Goal: Information Seeking & Learning: Learn about a topic

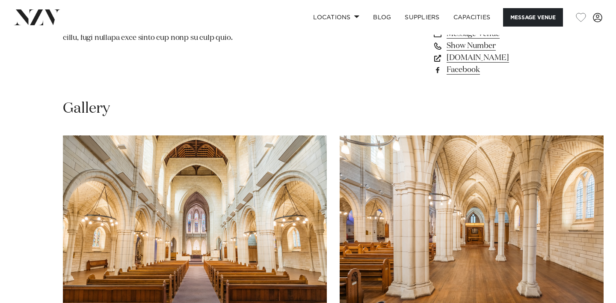
scroll to position [720, 0]
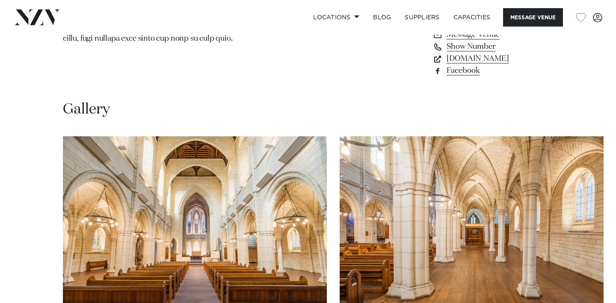
click at [227, 212] on img "1 / 15" at bounding box center [195, 233] width 264 height 194
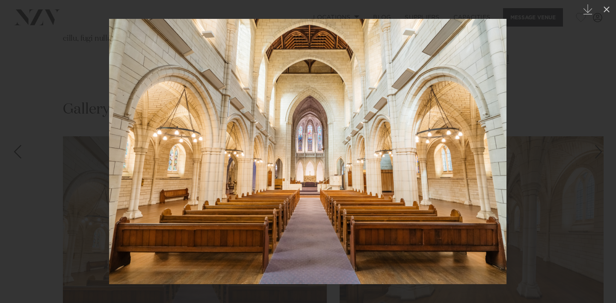
click at [538, 134] on div at bounding box center [308, 151] width 616 height 303
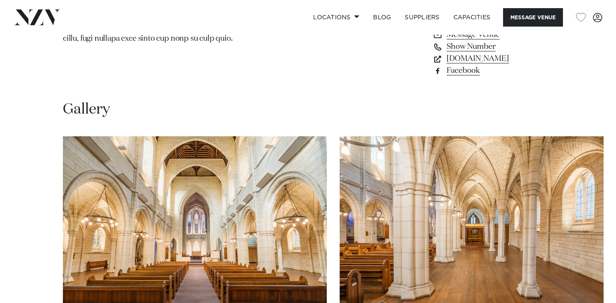
click at [426, 136] on img "2 / 15" at bounding box center [472, 233] width 264 height 194
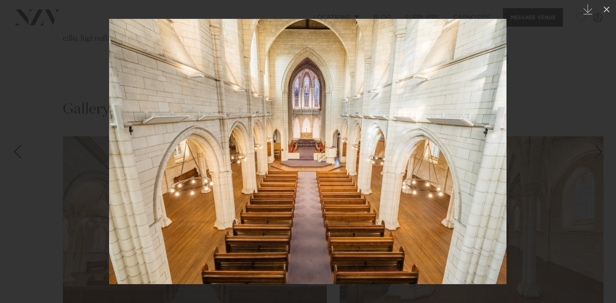
click at [518, 171] on div at bounding box center [308, 151] width 616 height 303
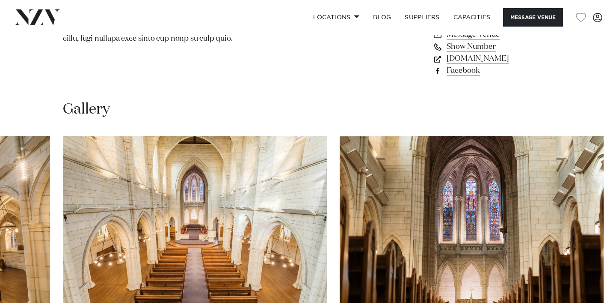
scroll to position [720, 0]
click at [607, 184] on swiper-container at bounding box center [308, 253] width 616 height 235
click at [497, 171] on img "5 / 15" at bounding box center [472, 233] width 264 height 194
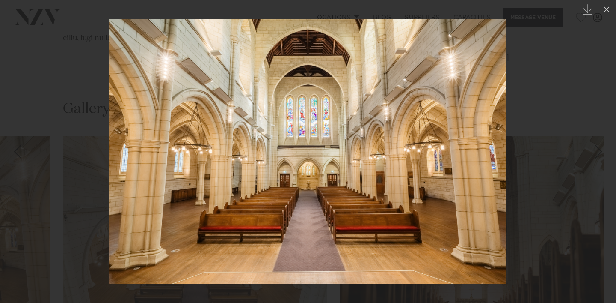
click at [575, 95] on div at bounding box center [308, 151] width 616 height 303
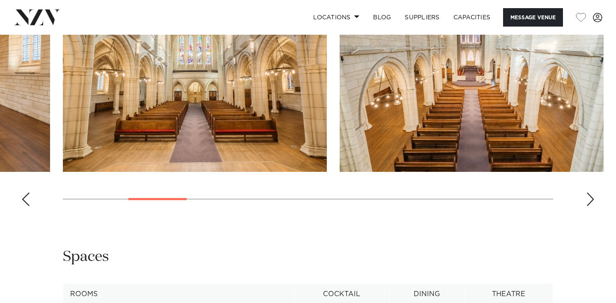
scroll to position [877, 0]
click at [594, 193] on div "Next slide" at bounding box center [590, 200] width 9 height 14
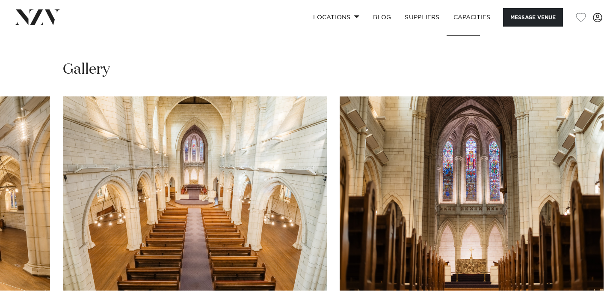
scroll to position [761, 0]
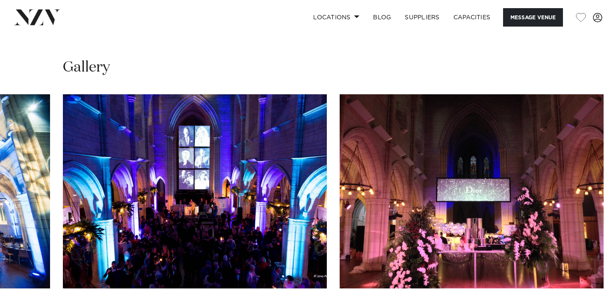
click at [499, 177] on img "13 / 15" at bounding box center [472, 191] width 264 height 194
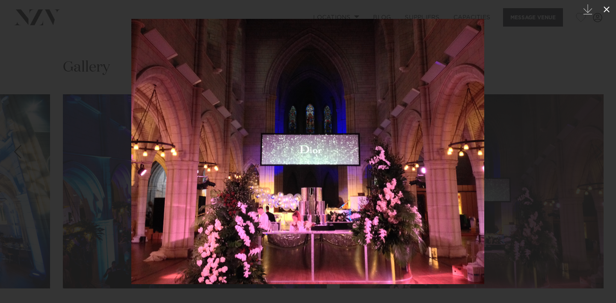
click at [606, 9] on icon at bounding box center [607, 9] width 6 height 6
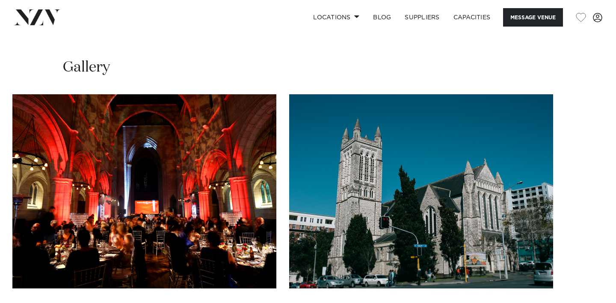
click at [591, 268] on swiper-container at bounding box center [308, 211] width 616 height 235
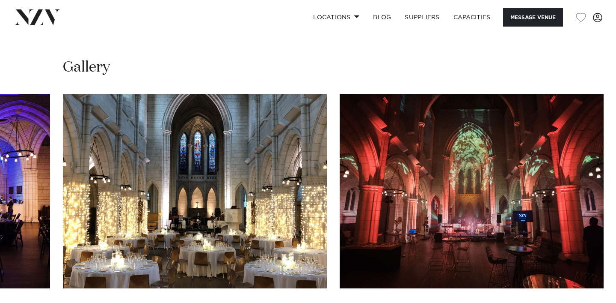
click at [202, 129] on img "8 / 15" at bounding box center [195, 191] width 264 height 194
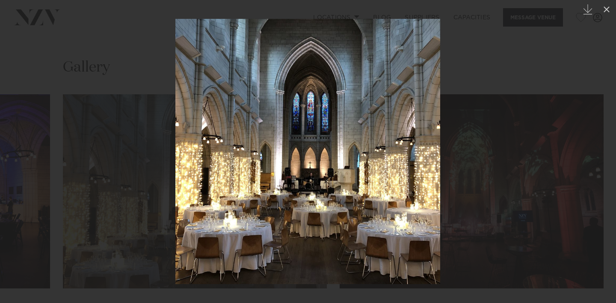
click at [556, 49] on div at bounding box center [308, 151] width 616 height 303
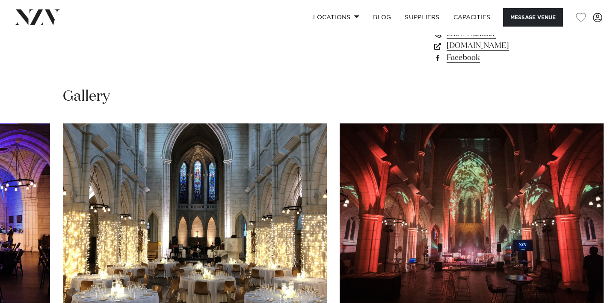
scroll to position [734, 0]
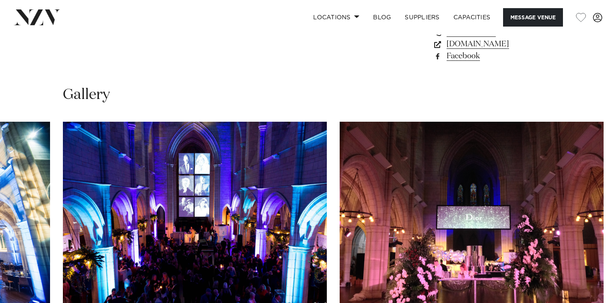
click at [505, 177] on img "13 / 15" at bounding box center [472, 219] width 264 height 194
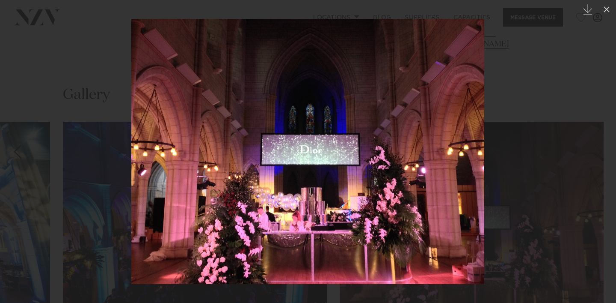
click at [612, 104] on div at bounding box center [308, 151] width 616 height 303
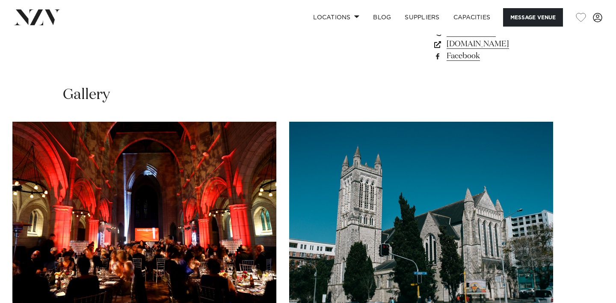
click at [591, 290] on swiper-container at bounding box center [308, 239] width 616 height 235
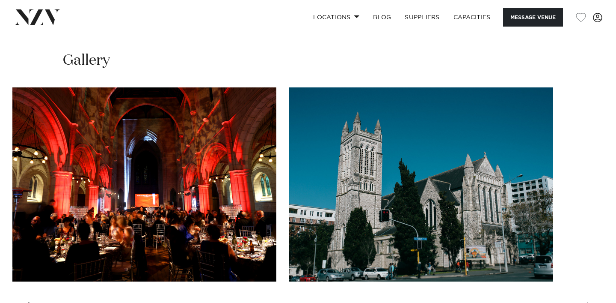
scroll to position [770, 0]
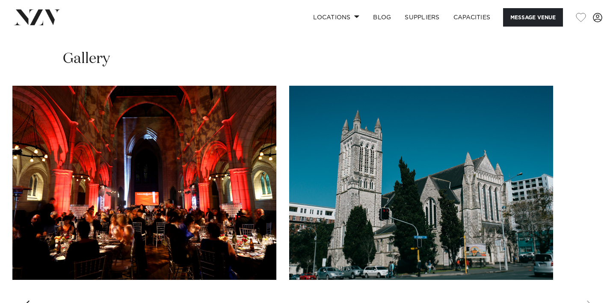
click at [29, 300] on div "Previous slide" at bounding box center [25, 307] width 9 height 14
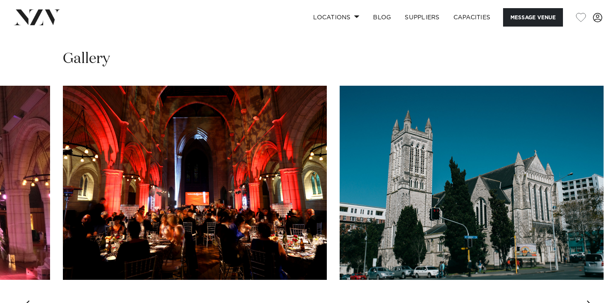
click at [29, 300] on div "Previous slide" at bounding box center [25, 307] width 9 height 14
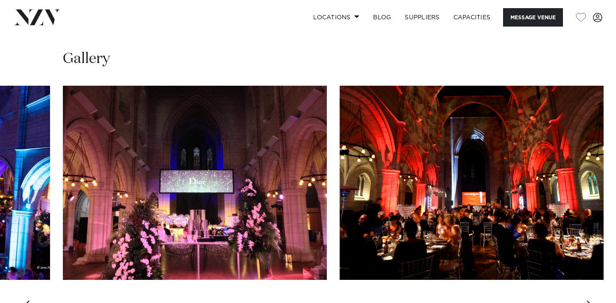
click at [29, 300] on div "Previous slide" at bounding box center [25, 307] width 9 height 14
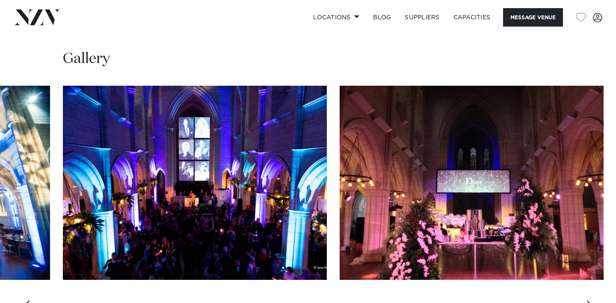
click at [29, 300] on div "Previous slide" at bounding box center [25, 307] width 9 height 14
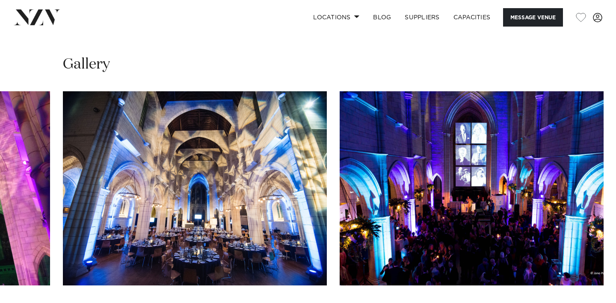
scroll to position [763, 0]
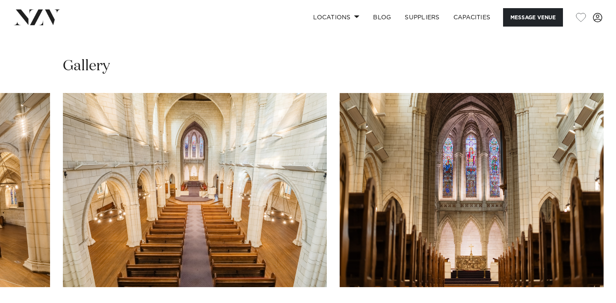
click at [478, 166] on img "5 / 15" at bounding box center [472, 190] width 264 height 194
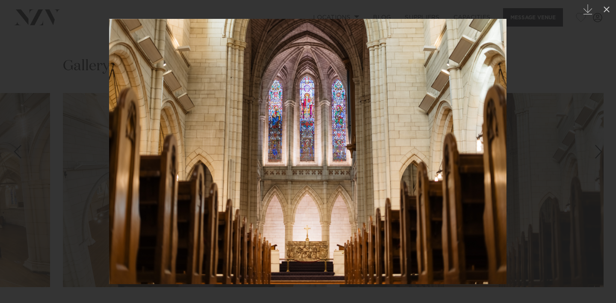
click at [306, 107] on img at bounding box center [308, 151] width 398 height 265
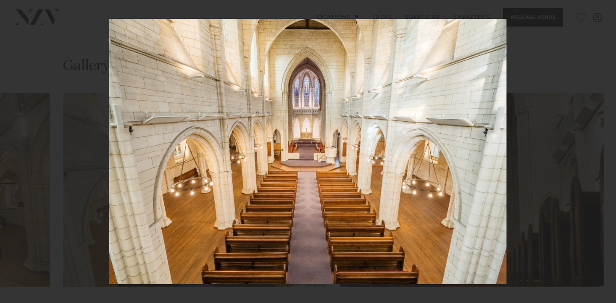
click at [599, 136] on div at bounding box center [308, 151] width 616 height 303
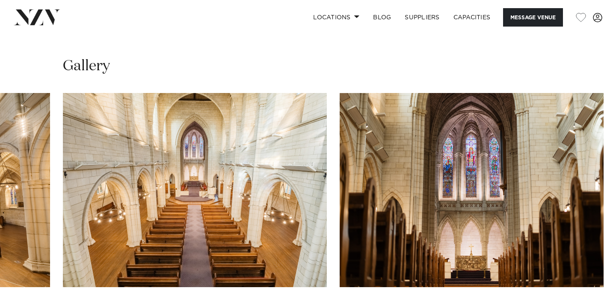
click at [492, 94] on img "5 / 15" at bounding box center [472, 190] width 264 height 194
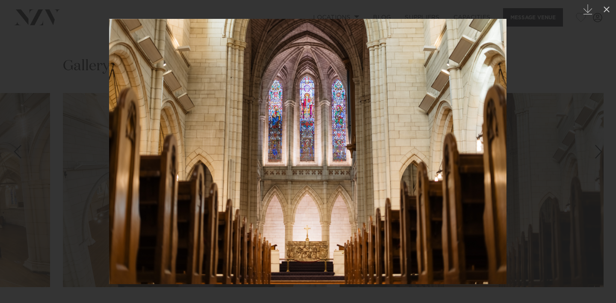
click at [546, 196] on div at bounding box center [308, 151] width 616 height 303
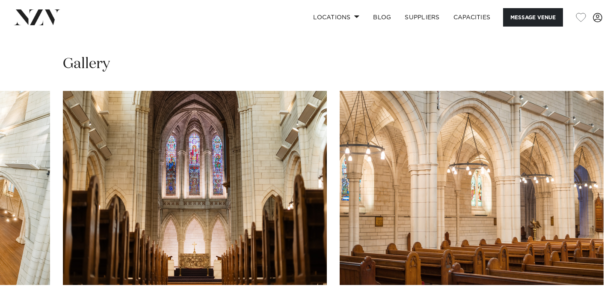
scroll to position [764, 0]
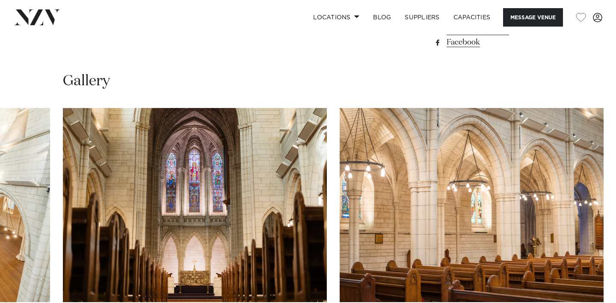
scroll to position [745, 0]
